Goal: Task Accomplishment & Management: Manage account settings

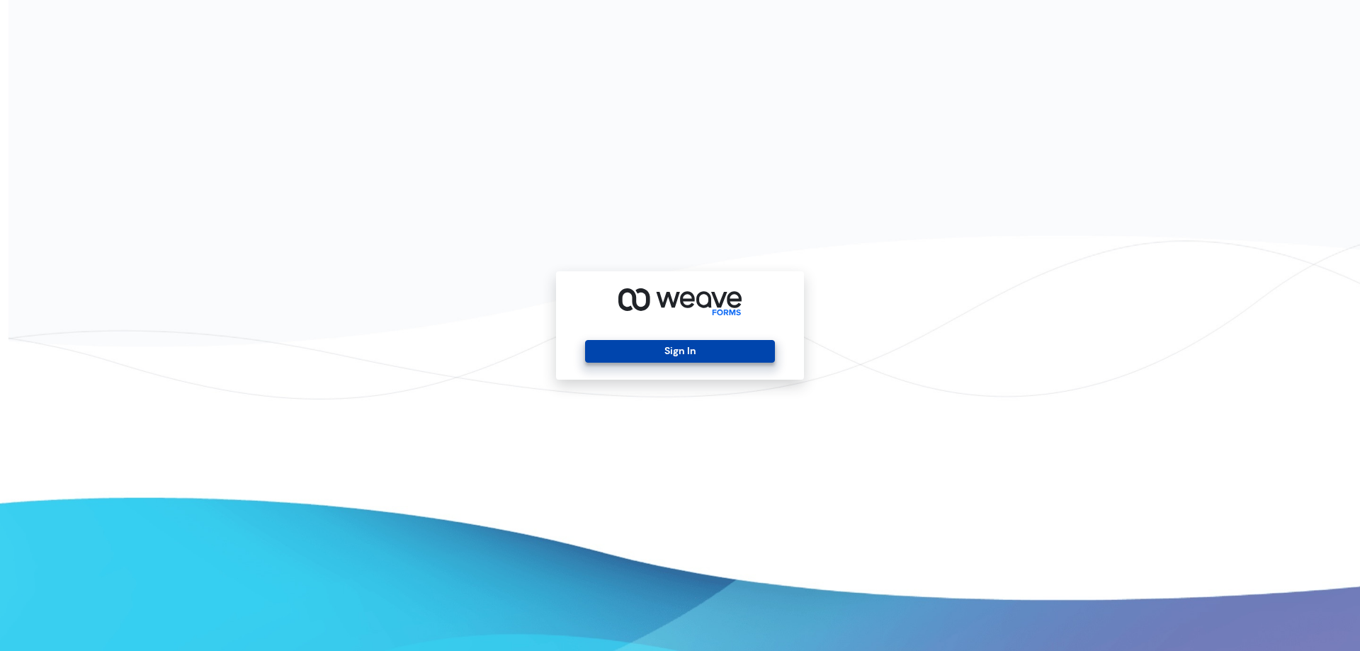
click at [670, 342] on button "Sign In" at bounding box center [679, 351] width 189 height 23
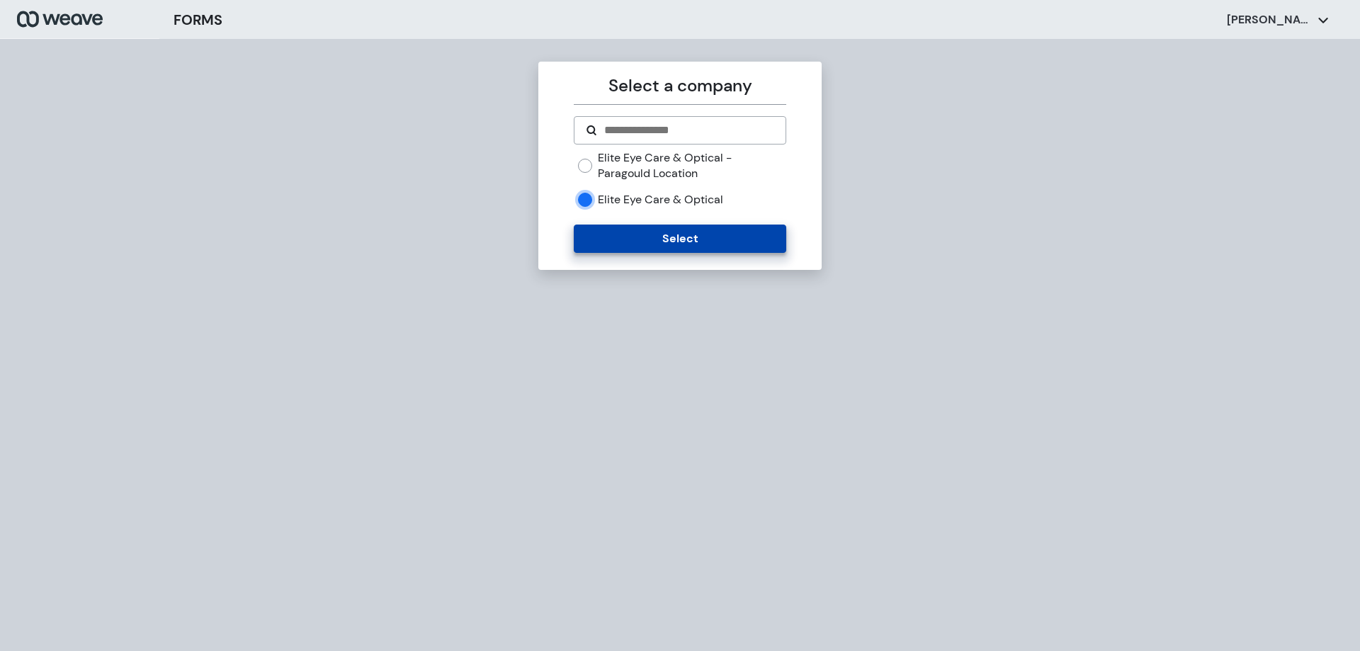
click at [637, 250] on button "Select" at bounding box center [680, 239] width 212 height 28
